Goal: Transaction & Acquisition: Purchase product/service

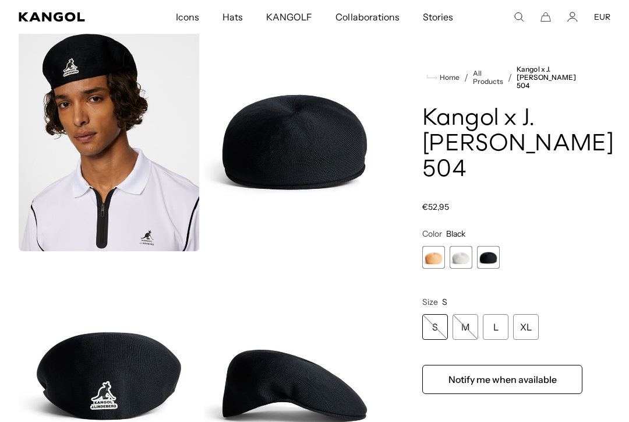
scroll to position [51, 0]
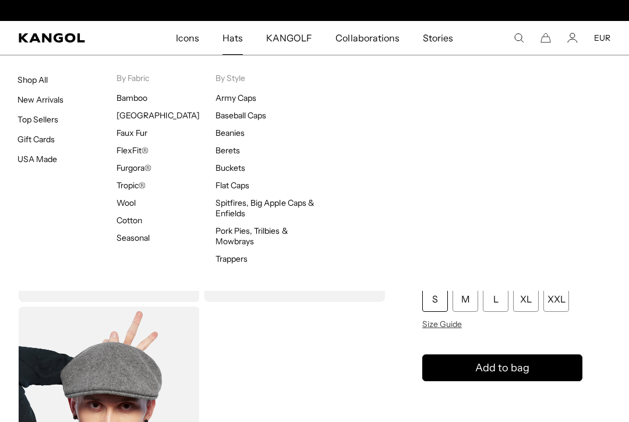
click at [237, 43] on span "Hats" at bounding box center [233, 38] width 20 height 34
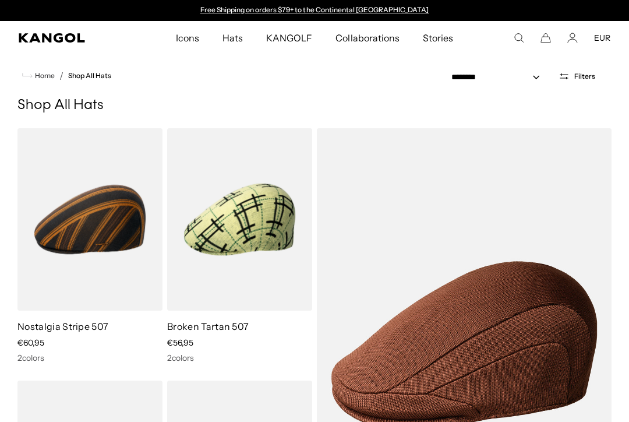
click at [528, 36] on div "Search here EUR USD EUR" at bounding box center [561, 38] width 97 height 10
click at [515, 41] on icon "Search here" at bounding box center [519, 38] width 10 height 10
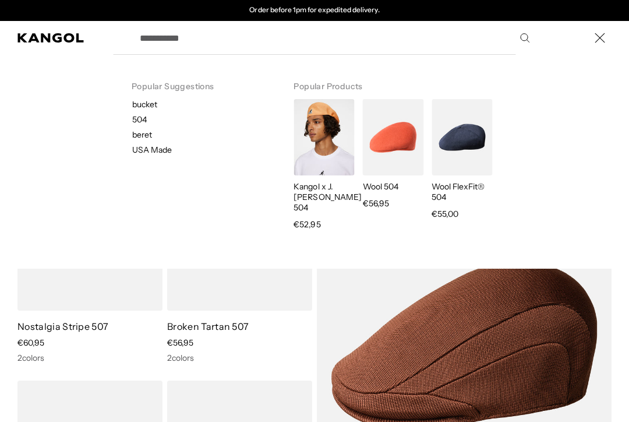
click at [521, 34] on use "Search here" at bounding box center [525, 38] width 9 height 9
click at [525, 36] on icon "Search here" at bounding box center [525, 38] width 10 height 10
click at [161, 38] on input "Search here" at bounding box center [334, 37] width 403 height 29
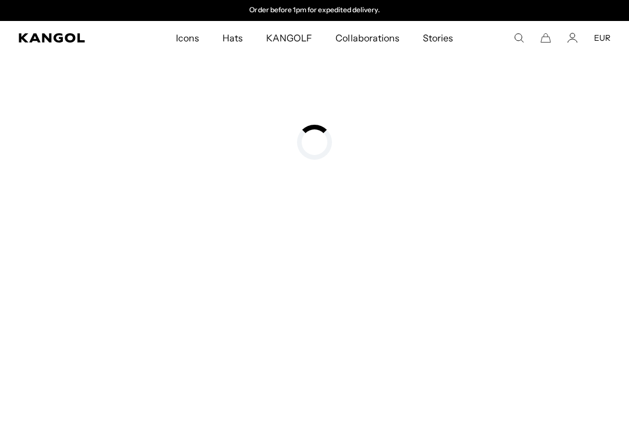
type input "***"
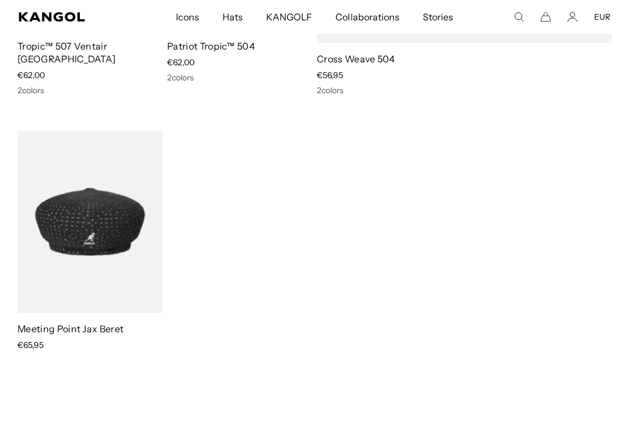
click at [0, 0] on img at bounding box center [0, 0] width 0 height 0
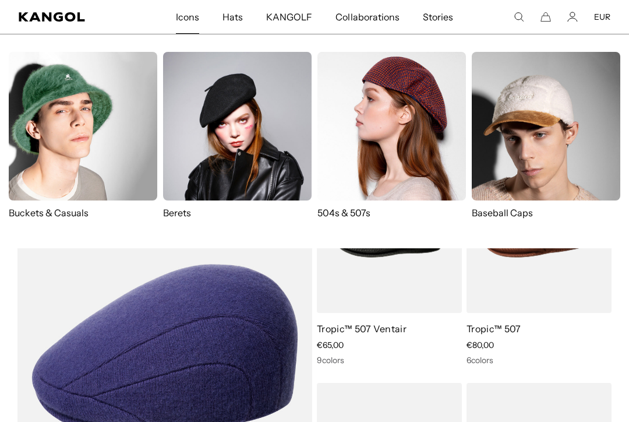
scroll to position [0, 240]
click at [365, 133] on img at bounding box center [391, 126] width 149 height 149
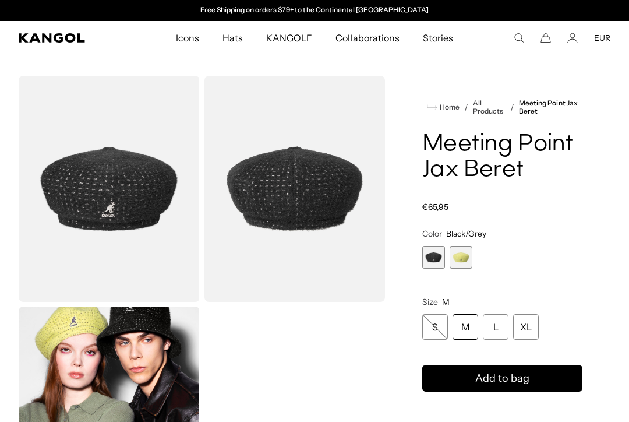
click at [70, 192] on img "Gallery Viewer" at bounding box center [109, 189] width 181 height 226
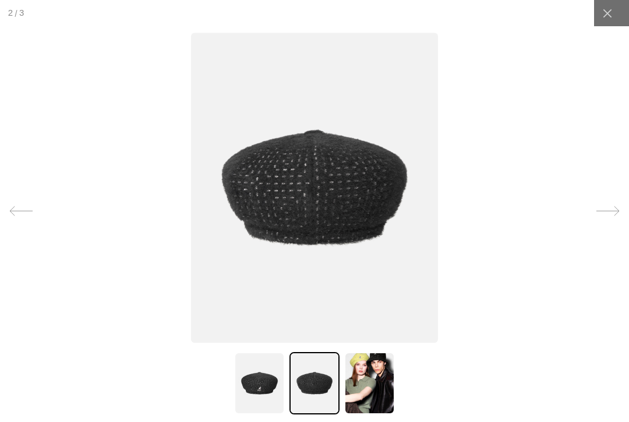
scroll to position [0, 240]
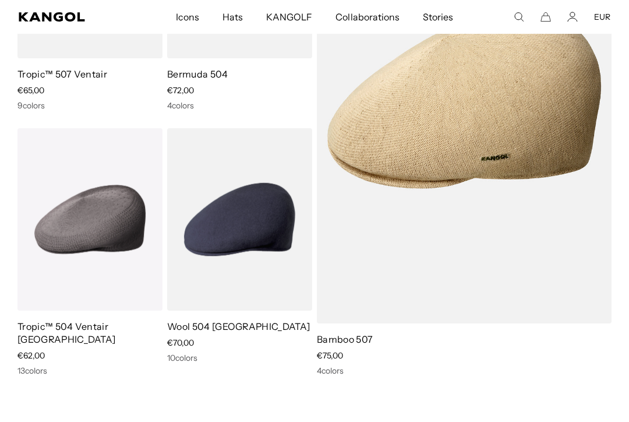
scroll to position [0, 240]
